Goal: Answer question/provide support

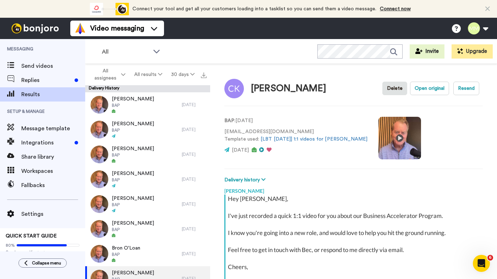
scroll to position [98, 0]
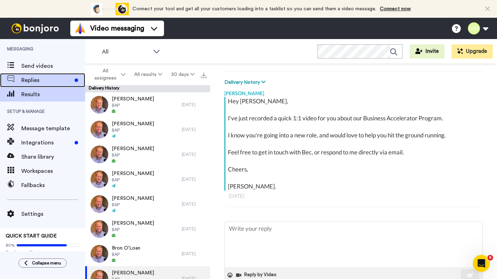
click at [50, 80] on span "Replies" at bounding box center [46, 80] width 50 height 9
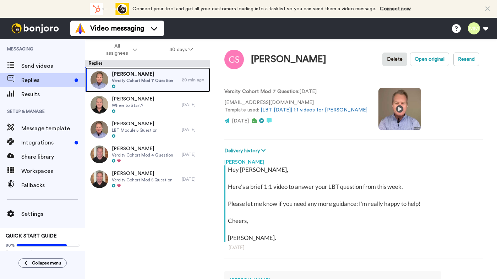
click at [150, 78] on span "Vercity Cohort Mod 7 Question" at bounding box center [142, 81] width 61 height 6
type textarea "x"
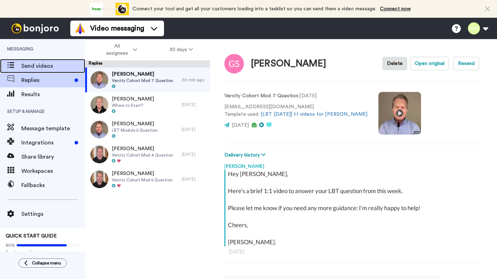
click at [43, 65] on span "Send videos" at bounding box center [53, 66] width 64 height 9
